Goal: Transaction & Acquisition: Book appointment/travel/reservation

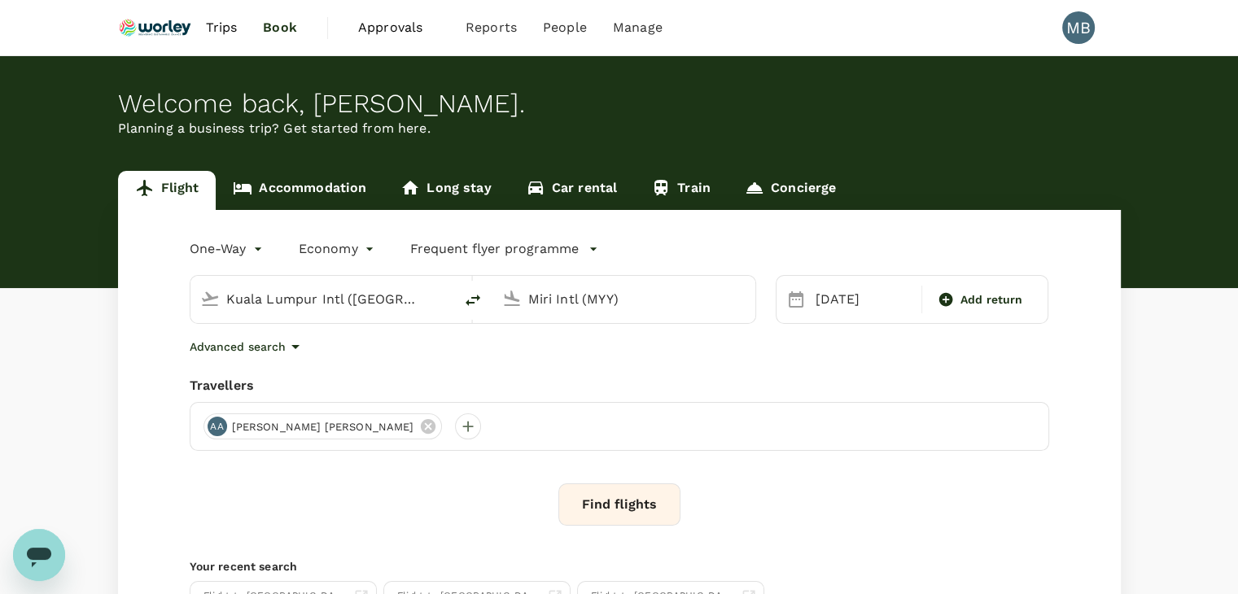
click at [563, 307] on input "Miri Intl (MYY)" at bounding box center [624, 299] width 193 height 25
click at [585, 359] on p "London Heathrow" at bounding box center [649, 363] width 287 height 16
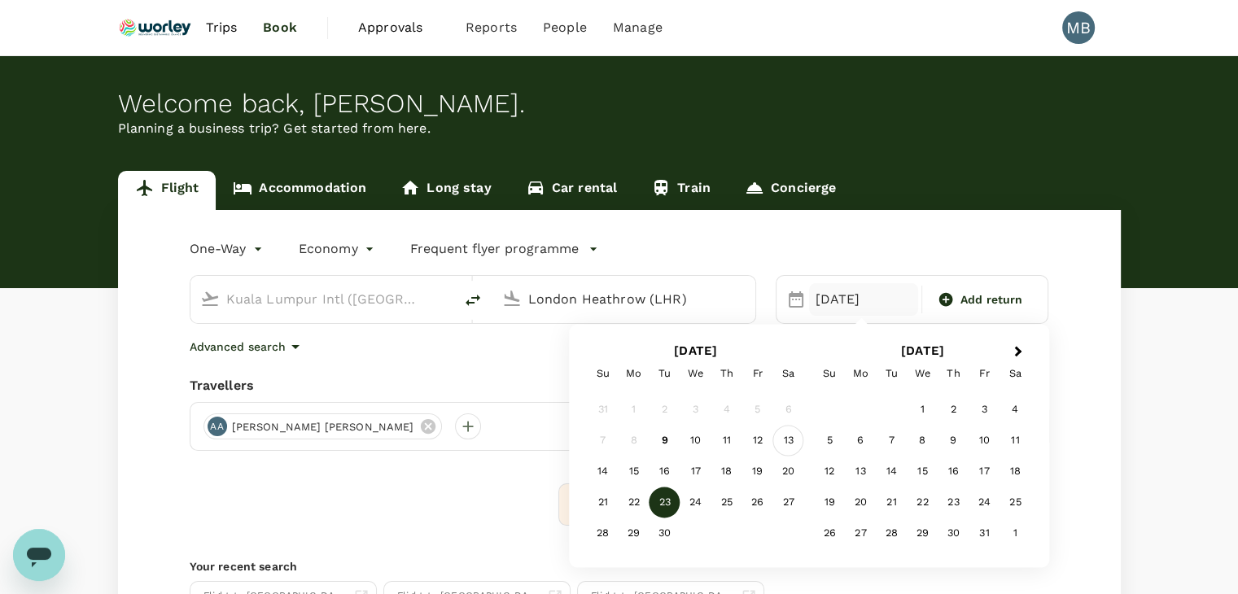
type input "London Heathrow (LHR)"
click at [787, 439] on div "13" at bounding box center [788, 441] width 31 height 31
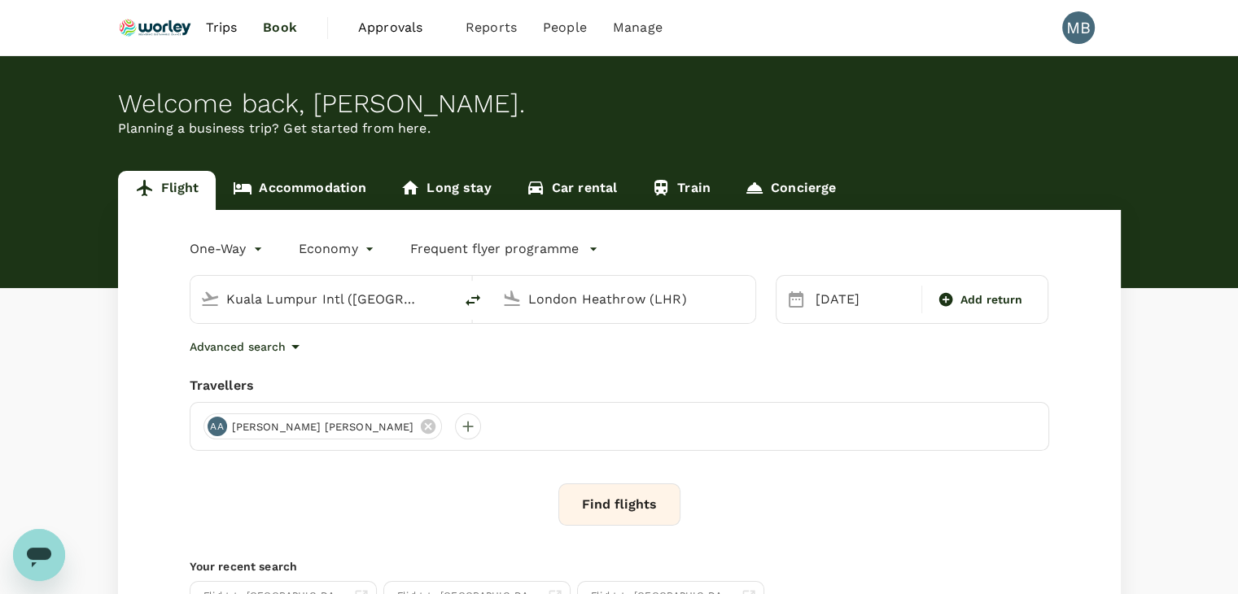
click at [664, 515] on button "Find flights" at bounding box center [620, 505] width 122 height 42
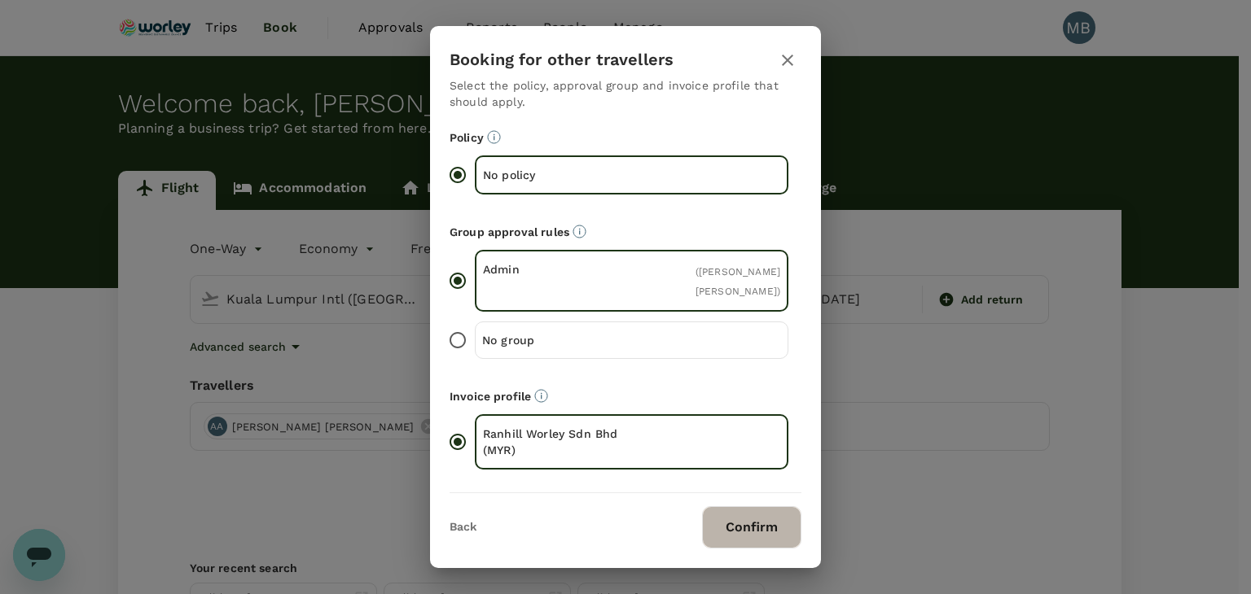
click at [719, 520] on button "Confirm" at bounding box center [751, 527] width 99 height 42
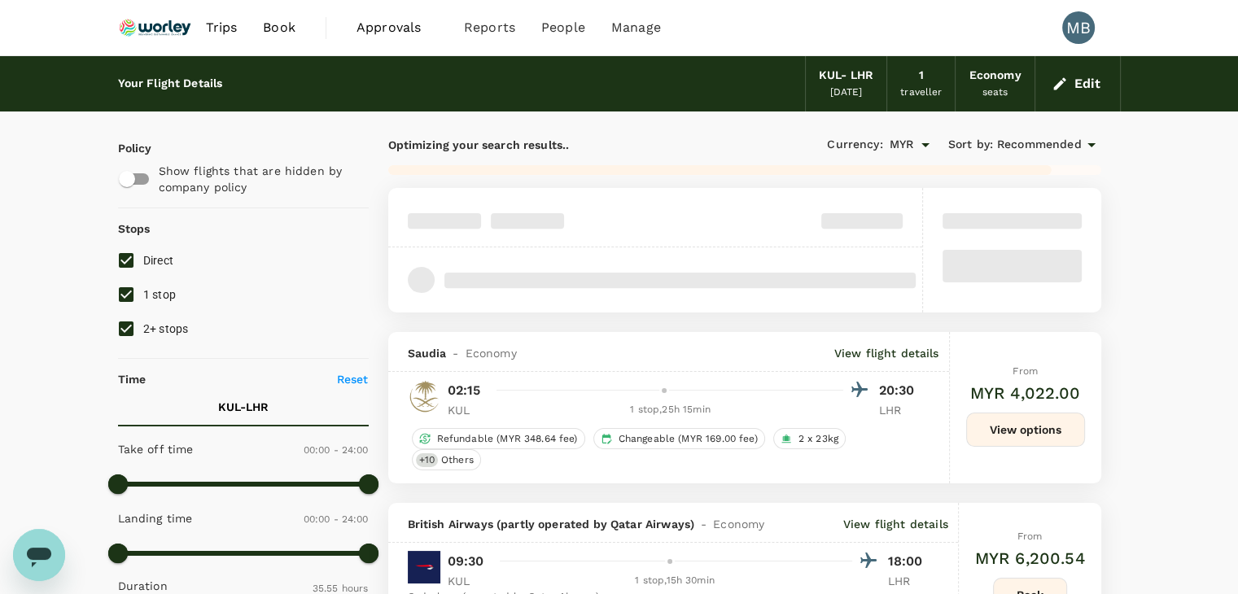
click at [132, 291] on input "1 stop" at bounding box center [126, 295] width 34 height 34
checkbox input "false"
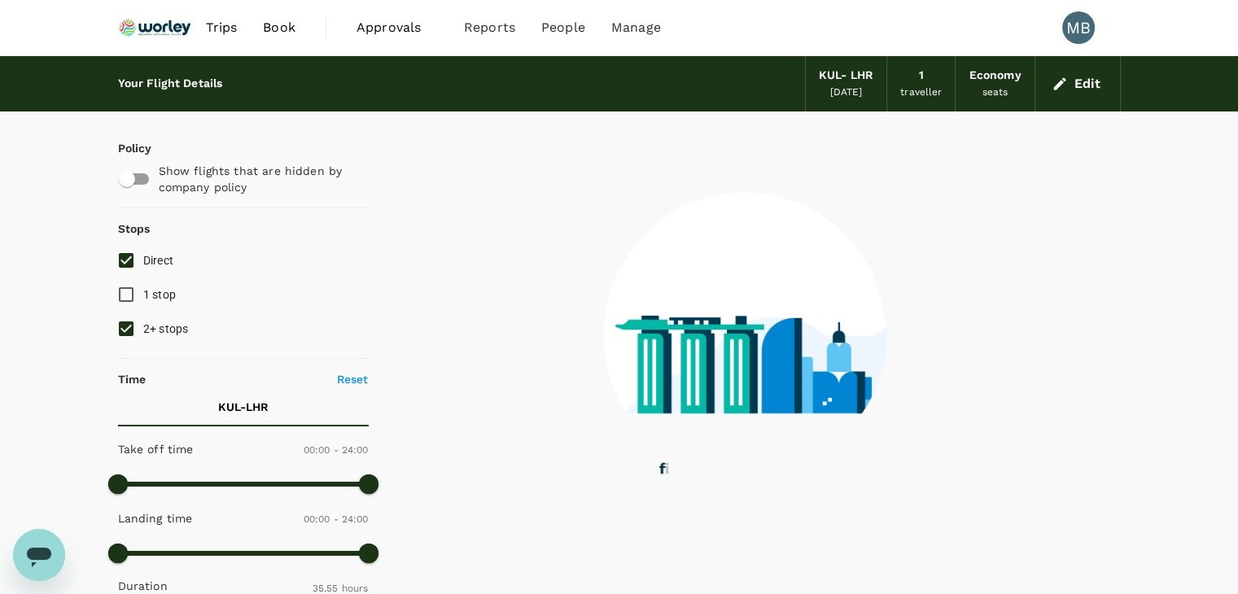
click at [122, 321] on input "2+ stops" at bounding box center [126, 329] width 34 height 34
checkbox input "false"
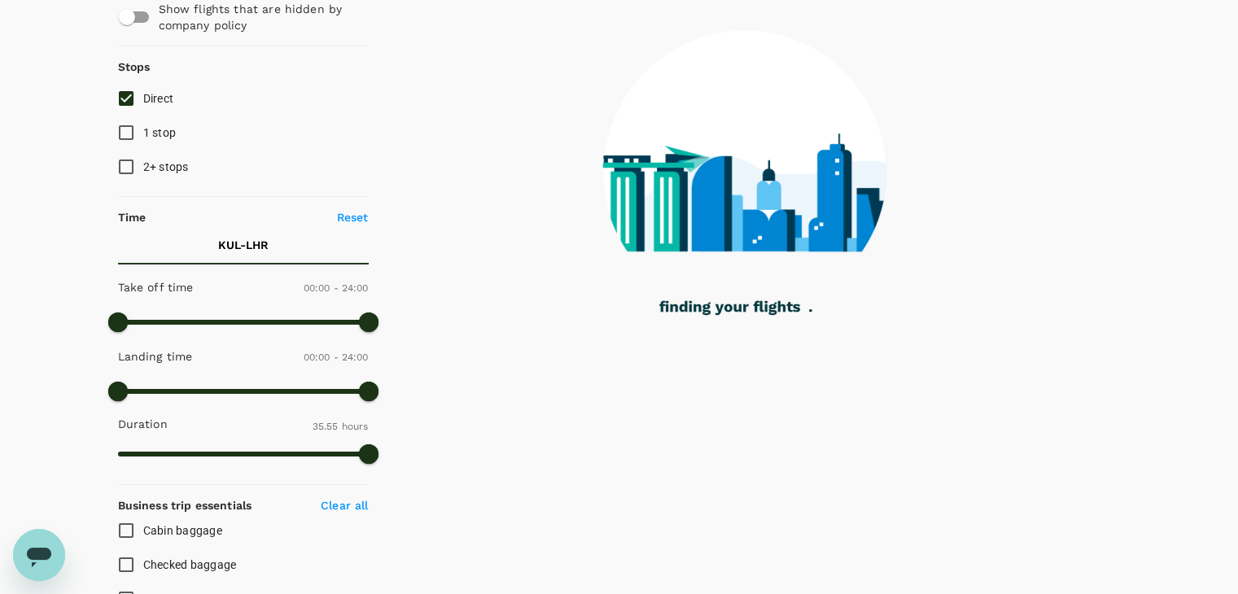
type input "5765"
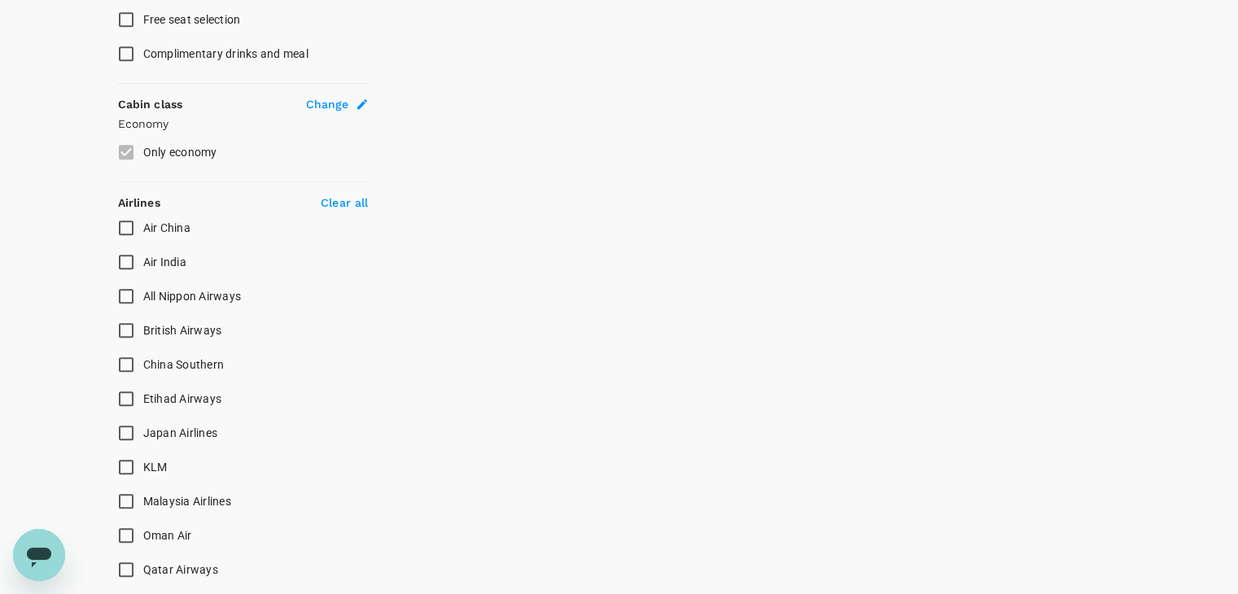
scroll to position [814, 0]
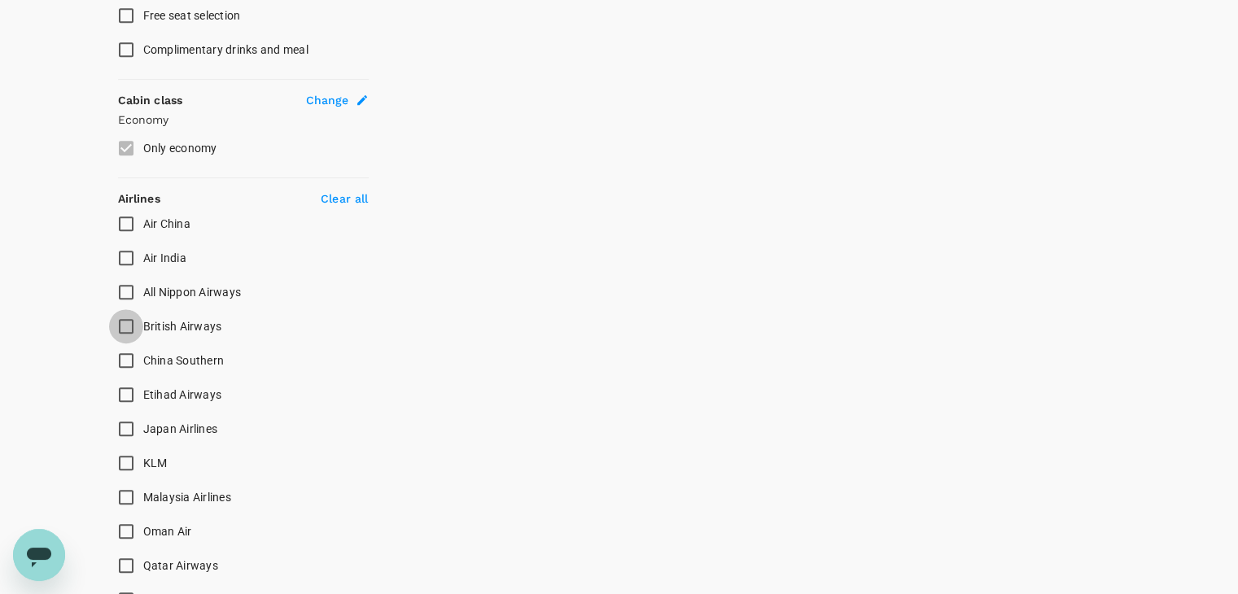
click at [128, 321] on input "British Airways" at bounding box center [126, 326] width 34 height 34
checkbox input "true"
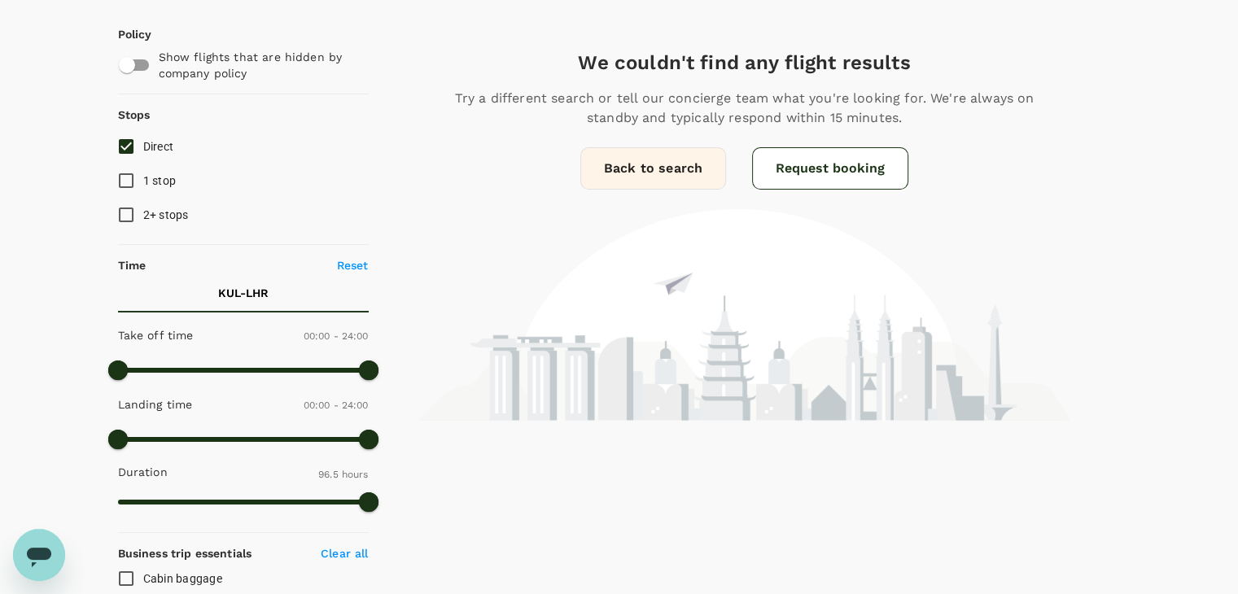
scroll to position [0, 0]
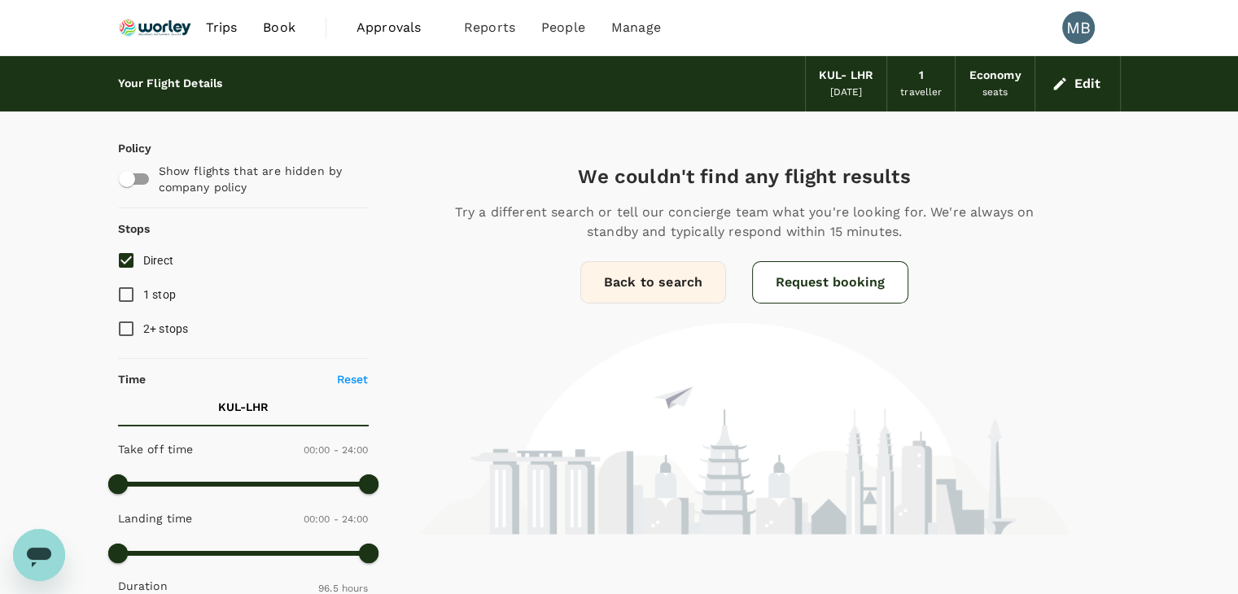
click at [121, 258] on input "Direct" at bounding box center [126, 260] width 34 height 34
checkbox input "false"
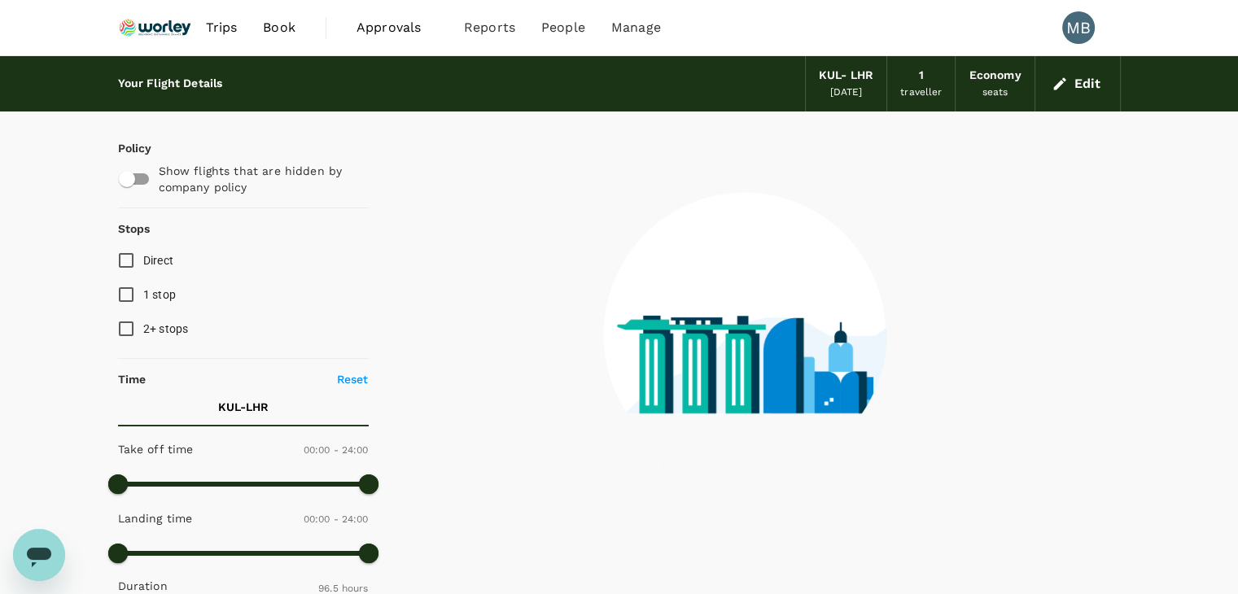
click at [129, 296] on input "1 stop" at bounding box center [126, 295] width 34 height 34
checkbox input "true"
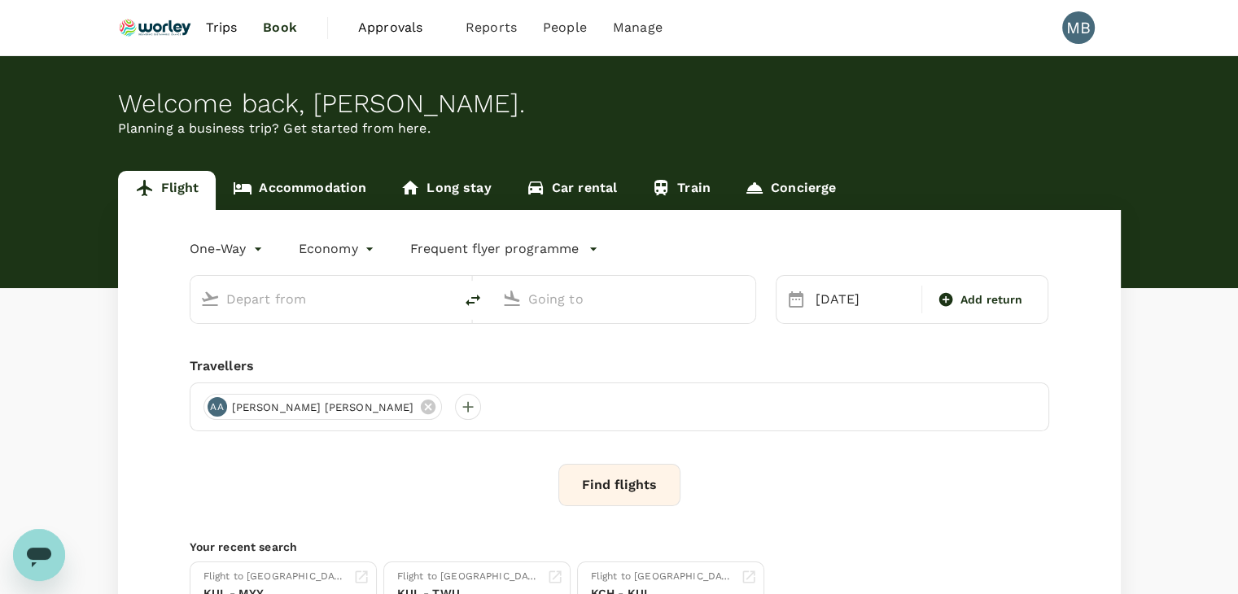
type input "Kuala Lumpur Intl ([GEOGRAPHIC_DATA])"
type input "London Heathrow (LHR)"
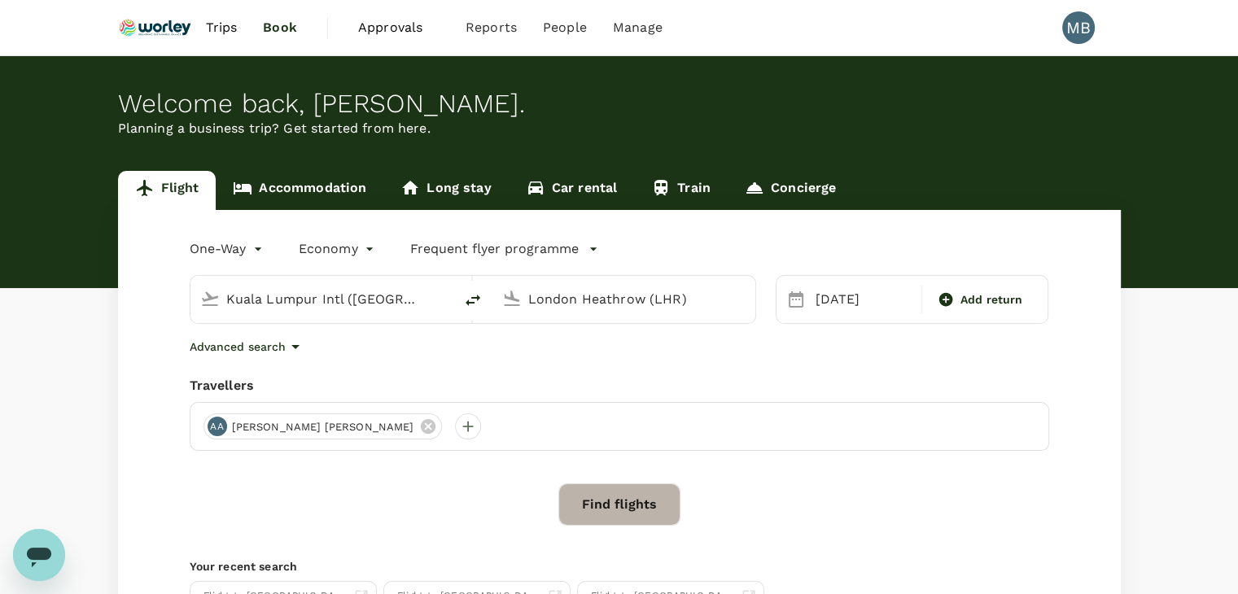
click at [646, 512] on button "Find flights" at bounding box center [620, 505] width 122 height 42
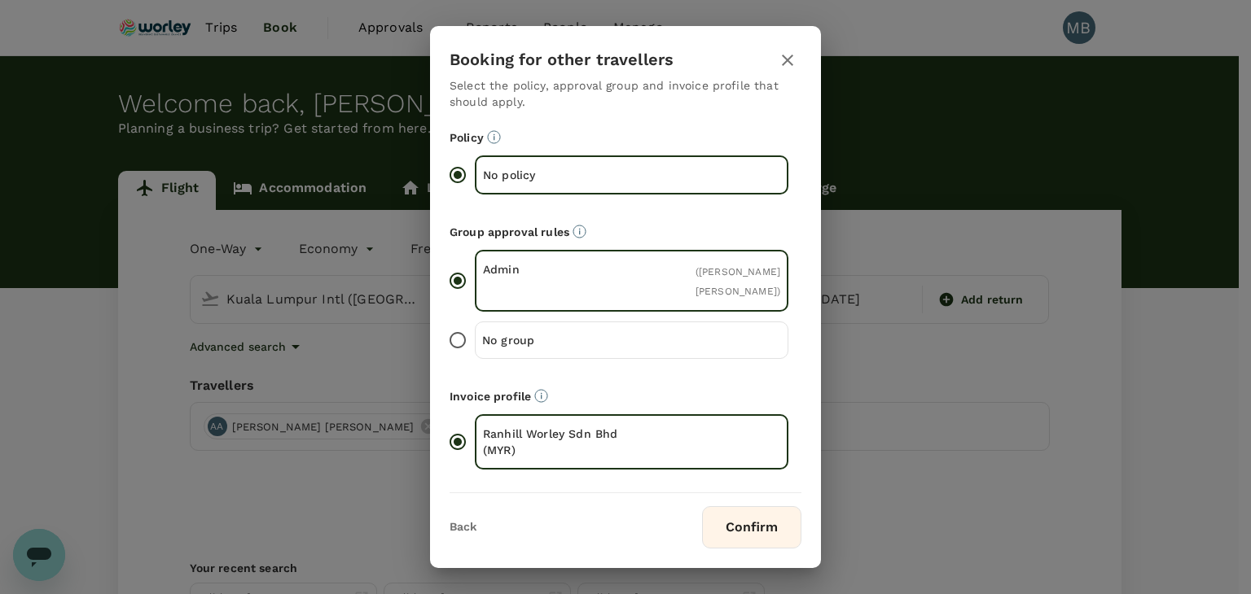
click at [743, 525] on button "Confirm" at bounding box center [751, 527] width 99 height 42
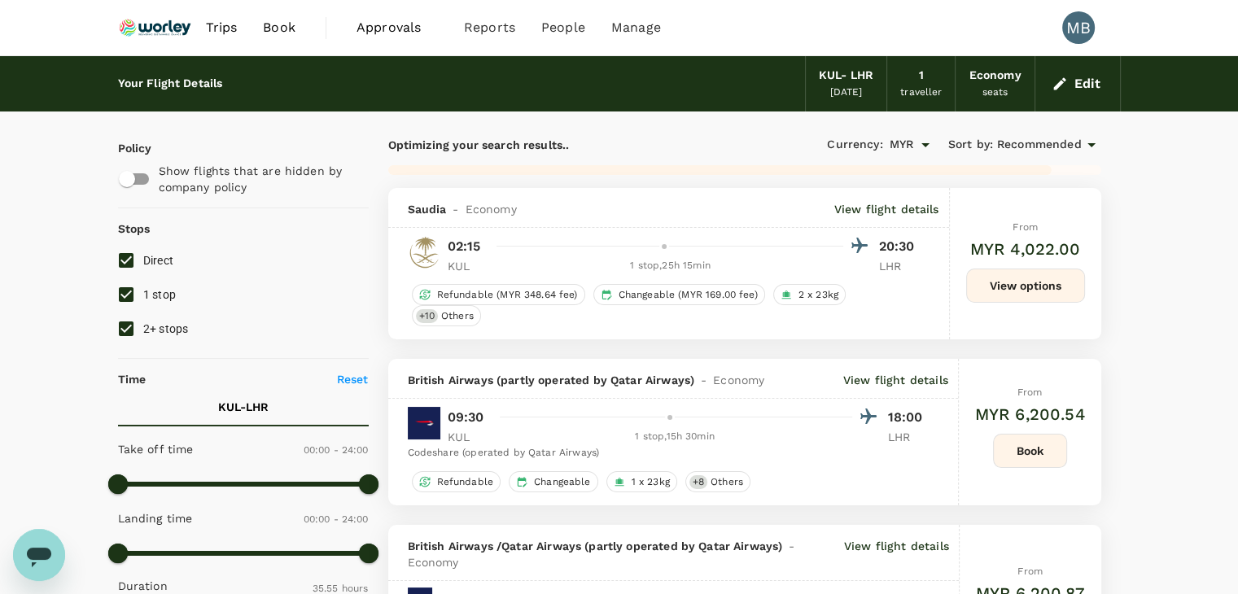
type input "5765"
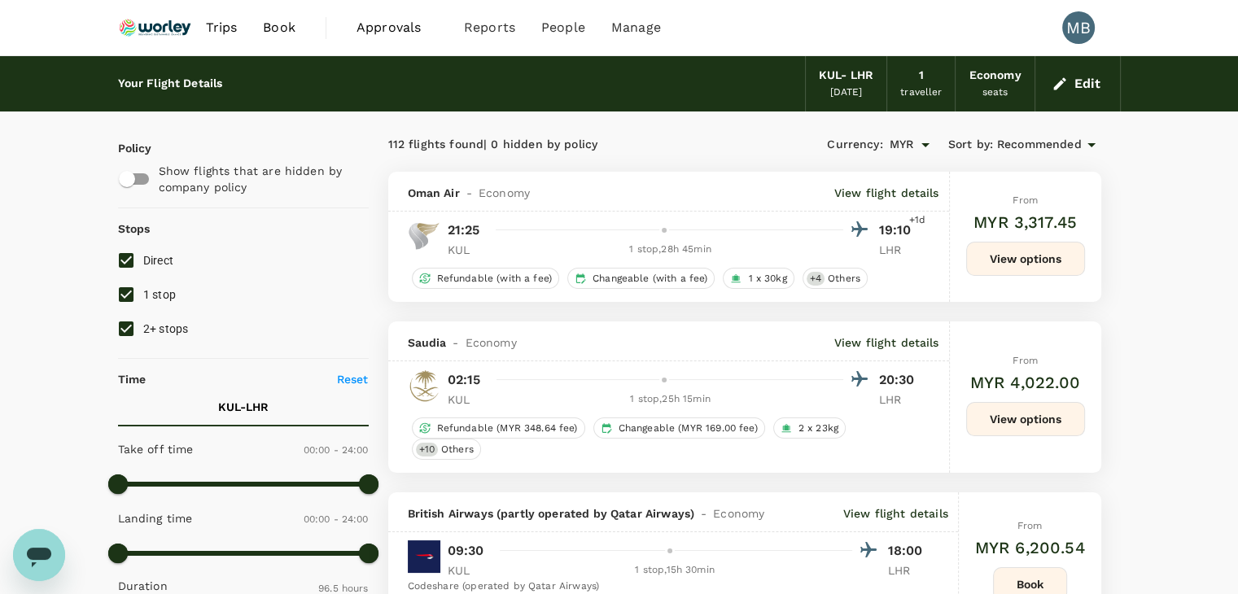
click at [116, 335] on input "2+ stops" at bounding box center [126, 329] width 34 height 34
checkbox input "false"
click at [125, 294] on input "1 stop" at bounding box center [126, 295] width 34 height 34
checkbox input "false"
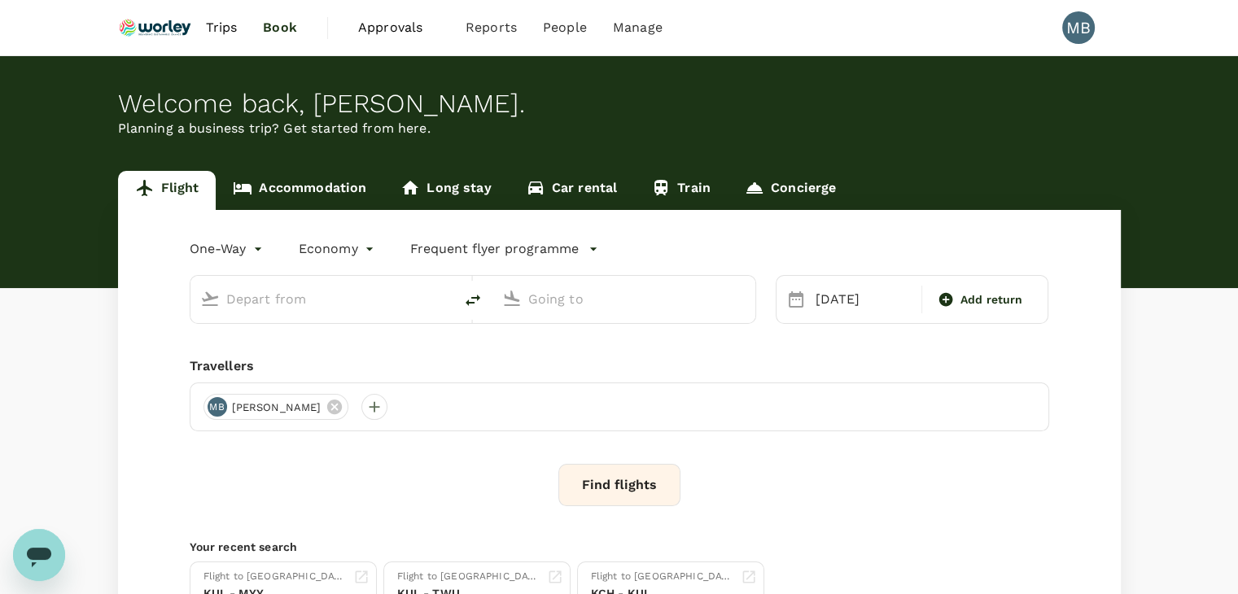
type input "Kuala Lumpur Intl ([GEOGRAPHIC_DATA])"
type input "London Heathrow (LHR)"
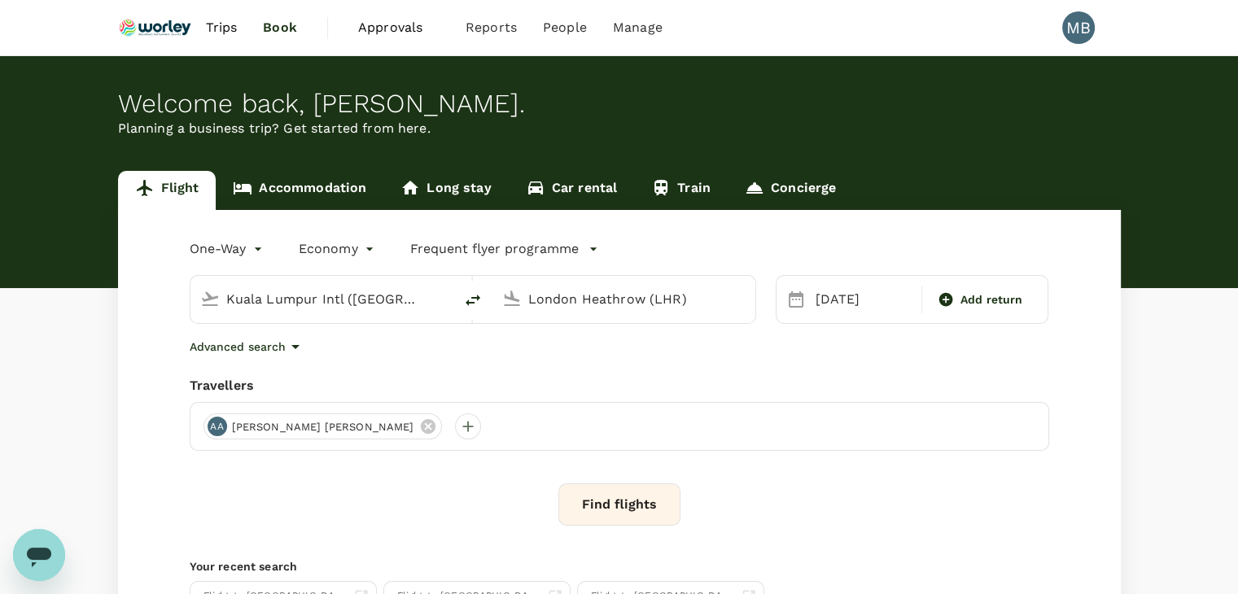
click at [639, 510] on button "Find flights" at bounding box center [620, 505] width 122 height 42
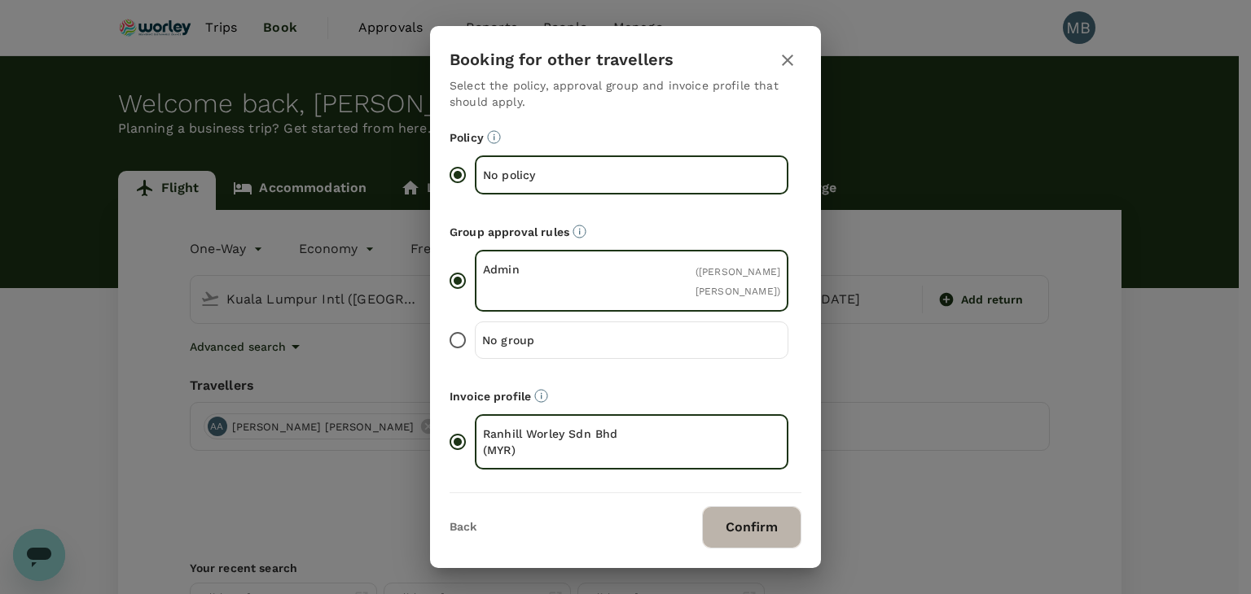
click at [717, 527] on button "Confirm" at bounding box center [751, 527] width 99 height 42
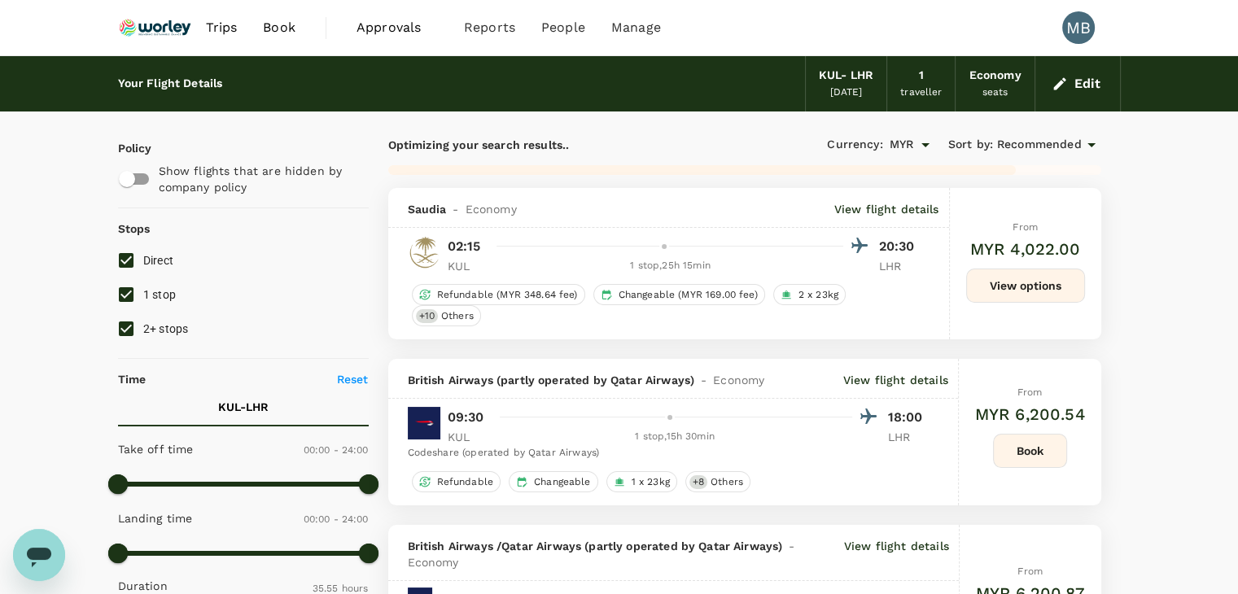
type input "5765"
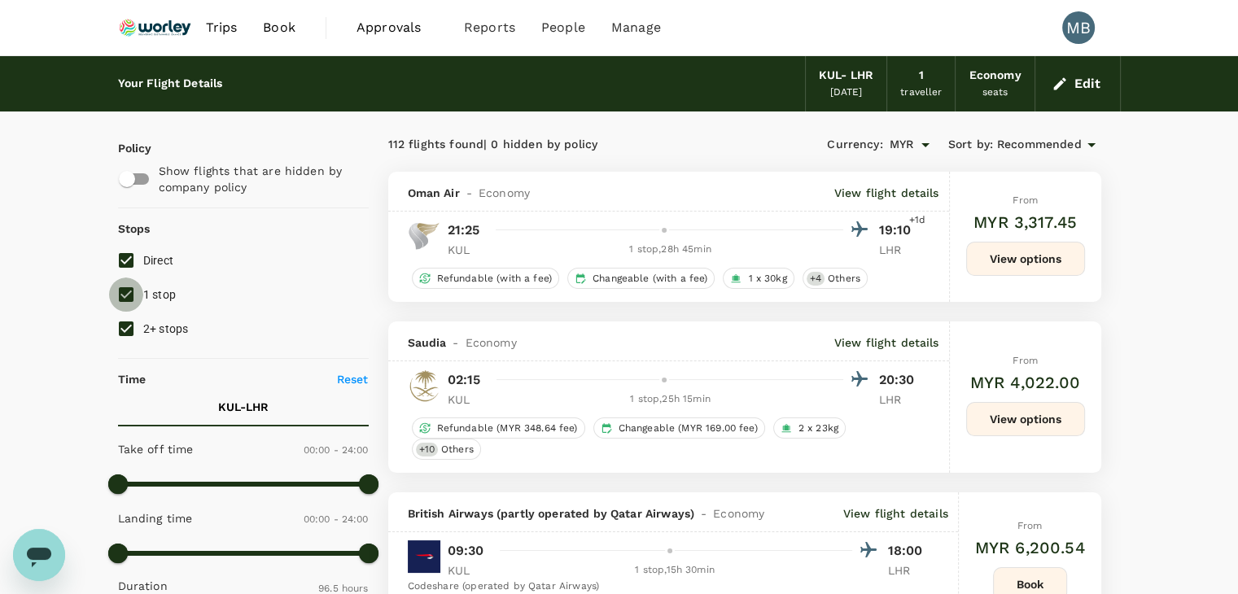
click at [129, 290] on input "1 stop" at bounding box center [126, 295] width 34 height 34
checkbox input "false"
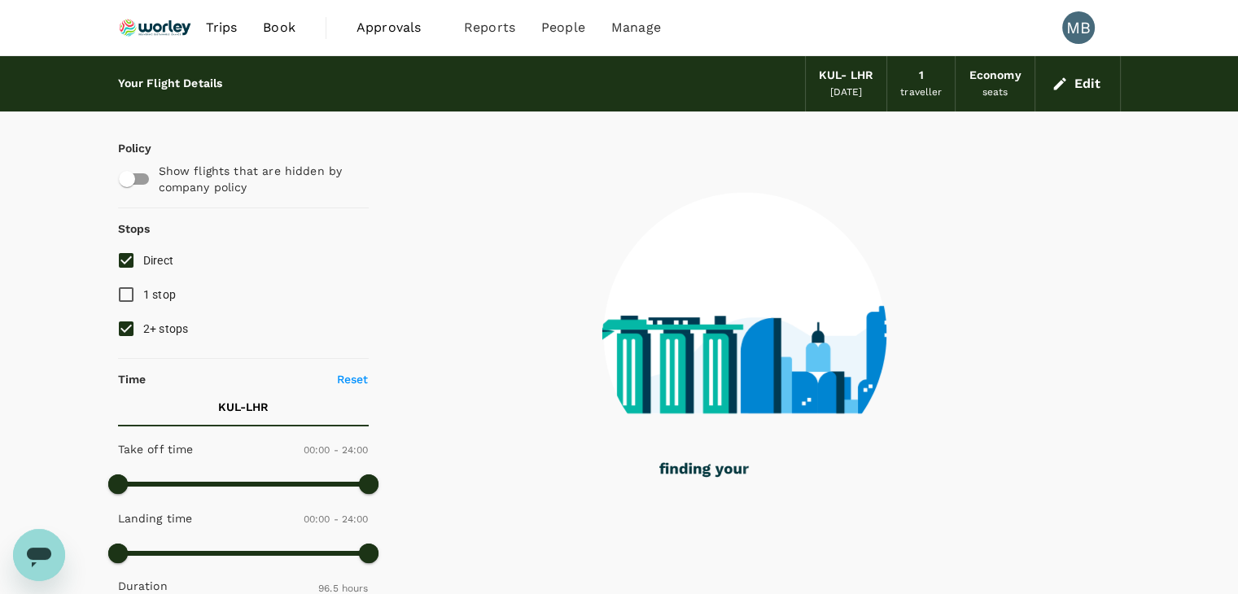
click at [125, 313] on input "2+ stops" at bounding box center [126, 329] width 34 height 34
checkbox input "false"
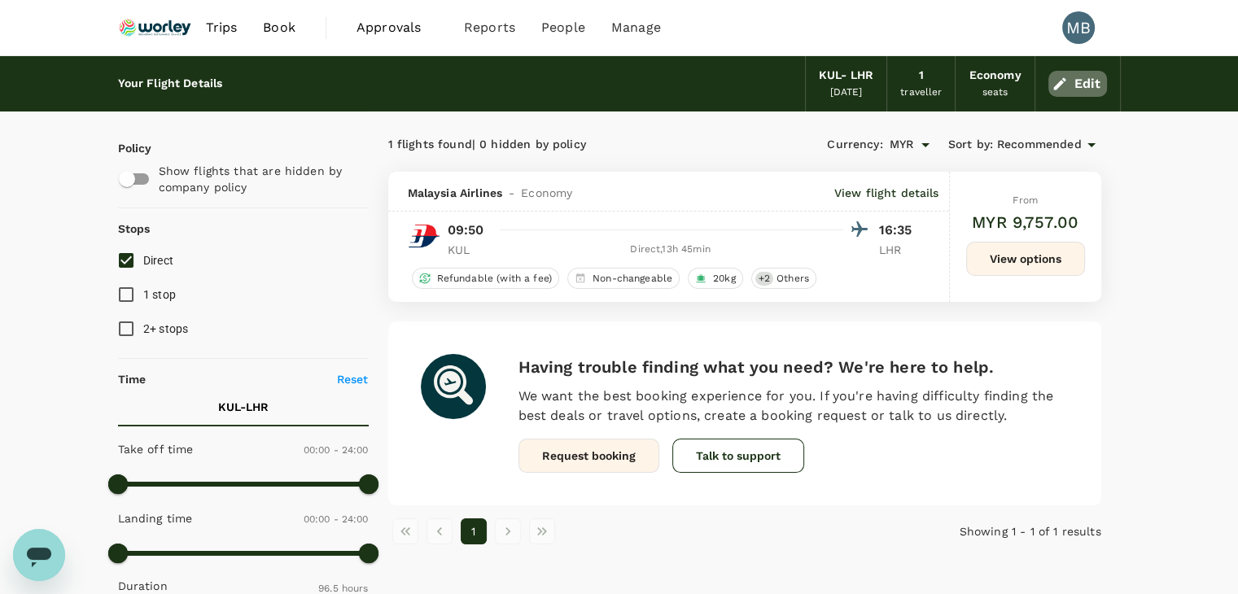
click at [1076, 84] on button "Edit" at bounding box center [1078, 84] width 59 height 26
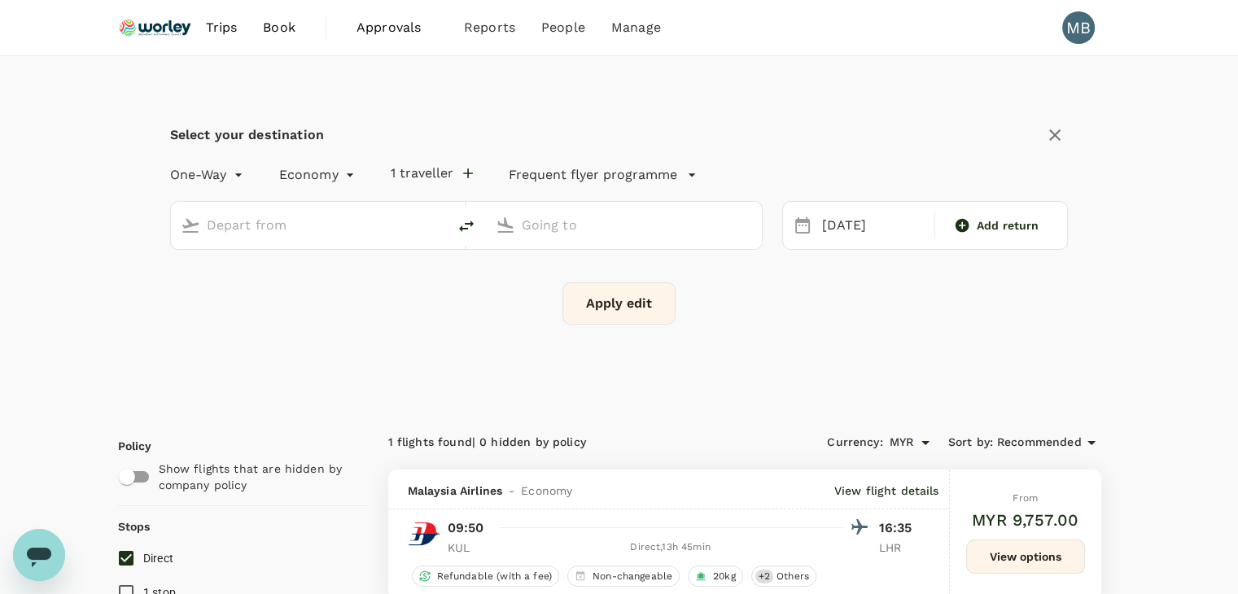
type input "Kuala Lumpur Intl ([GEOGRAPHIC_DATA])"
type input "London Heathrow (LHR)"
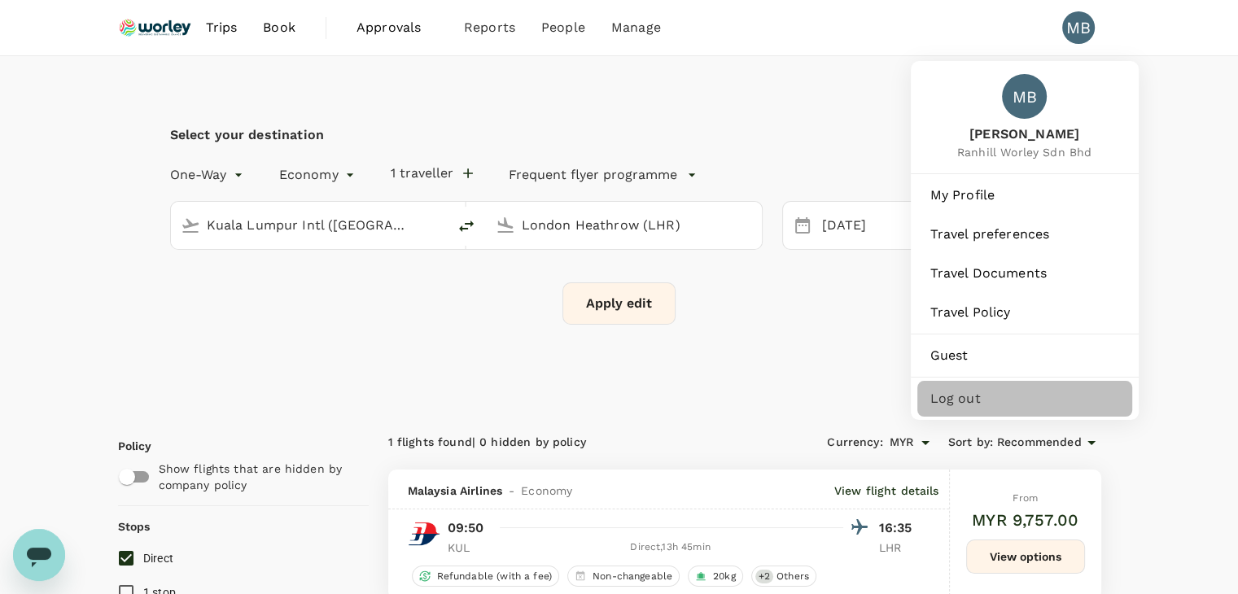
click at [1023, 409] on span "Log out" at bounding box center [1025, 399] width 189 height 20
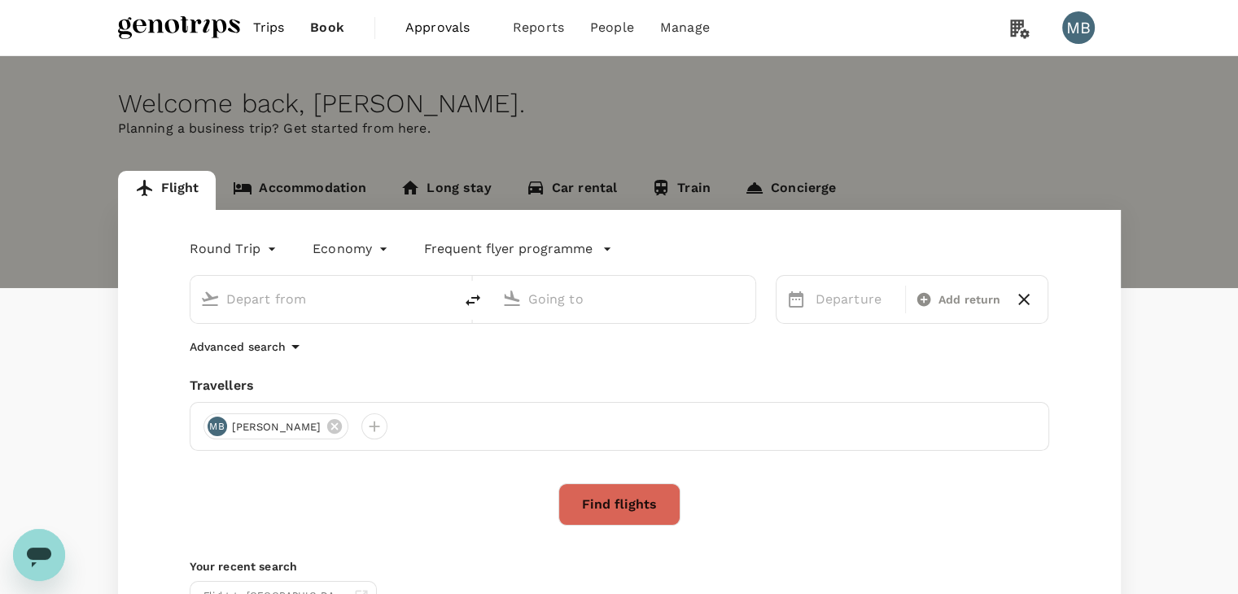
type input "roundtrip"
type input "Miri Intl (MYY)"
type input "Kuala Lumpur Intl ([GEOGRAPHIC_DATA])"
